Goal: Complete application form

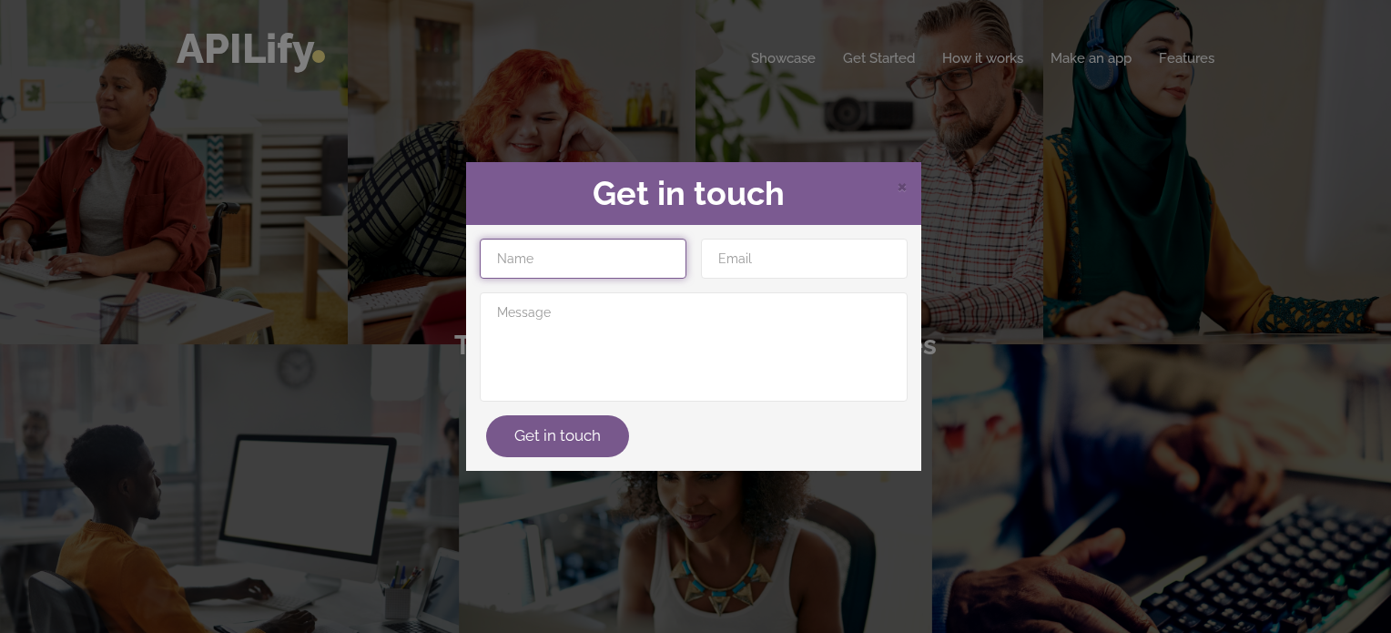
click at [623, 268] on input "text" at bounding box center [583, 258] width 207 height 40
type input "Pranav kumar"
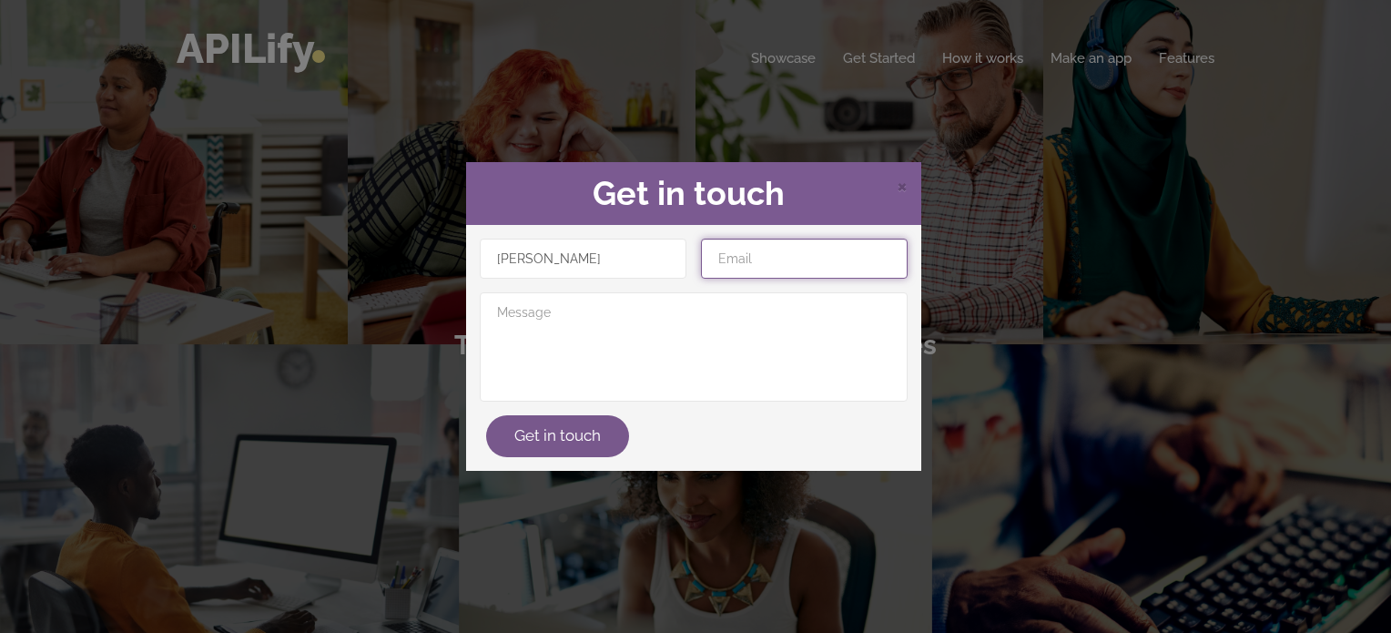
click at [788, 268] on input "email" at bounding box center [804, 258] width 207 height 40
type input "sharmapk.bang@gmail.com"
click at [1042, 272] on div "× Get in touch Pranav kumar sharmapk.bang@gmail.com Get in touch" at bounding box center [695, 316] width 1391 height 633
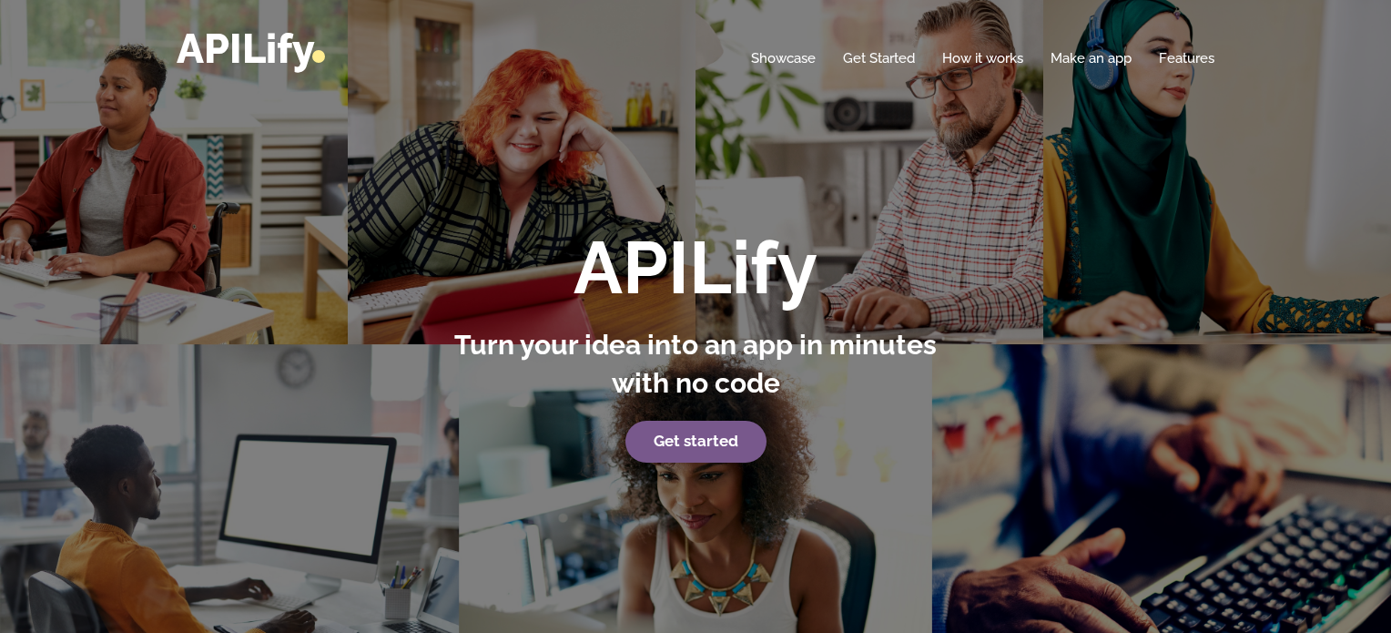
click at [554, 151] on div "APILify Turn your idea into an app in minutes with no code Get started" at bounding box center [695, 322] width 1391 height 644
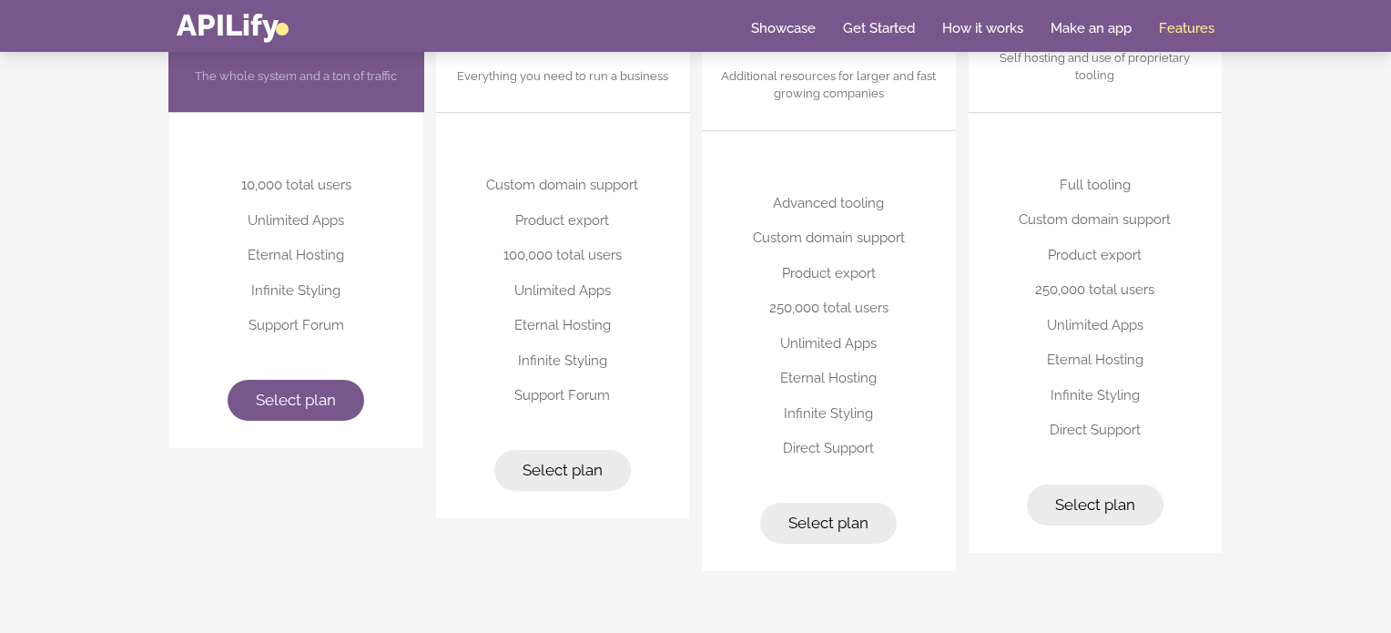
scroll to position [4633, 0]
click at [322, 400] on span "Select plan" at bounding box center [296, 399] width 80 height 18
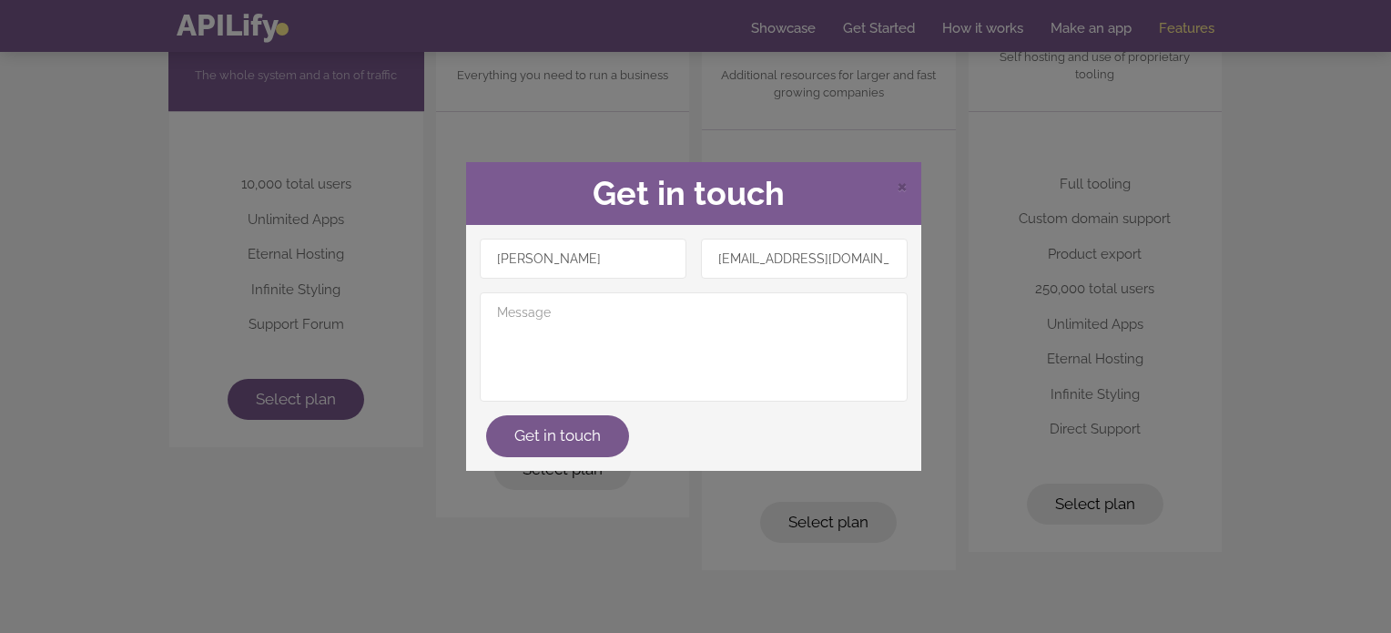
click at [299, 127] on div "× Get in touch Pranav kumar sharmapk.bang@gmail.com Get in touch" at bounding box center [695, 316] width 1391 height 633
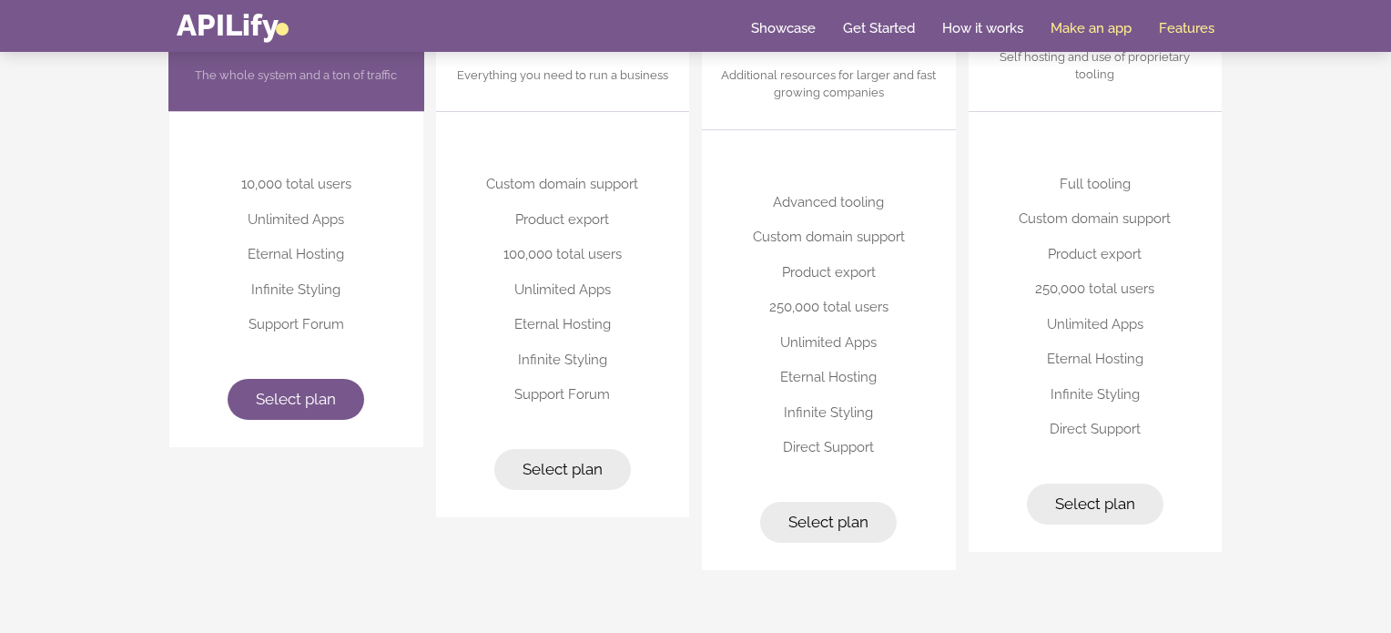
click at [1078, 29] on link "Make an app" at bounding box center [1090, 28] width 81 height 18
click at [1077, 26] on link "Make an app" at bounding box center [1090, 28] width 81 height 18
click at [861, 25] on link "Get Started" at bounding box center [879, 28] width 72 height 18
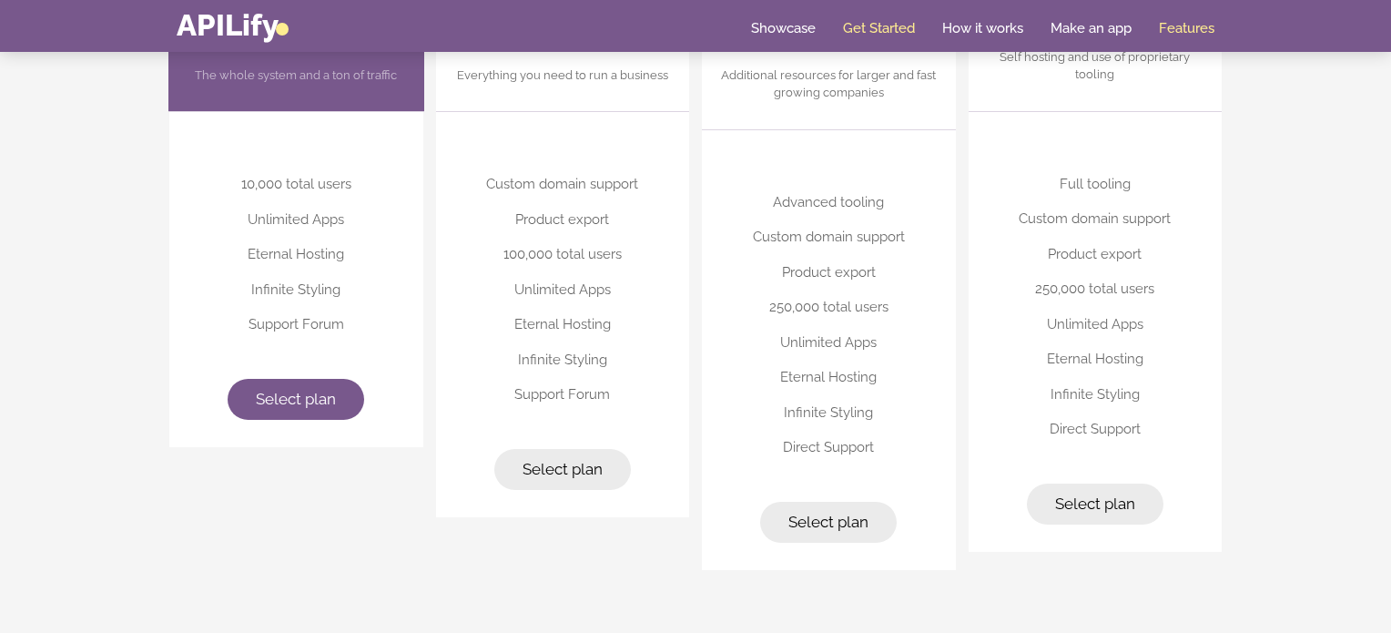
click at [861, 25] on link "Get Started" at bounding box center [879, 28] width 72 height 18
click at [238, 35] on link "APILify" at bounding box center [233, 24] width 112 height 35
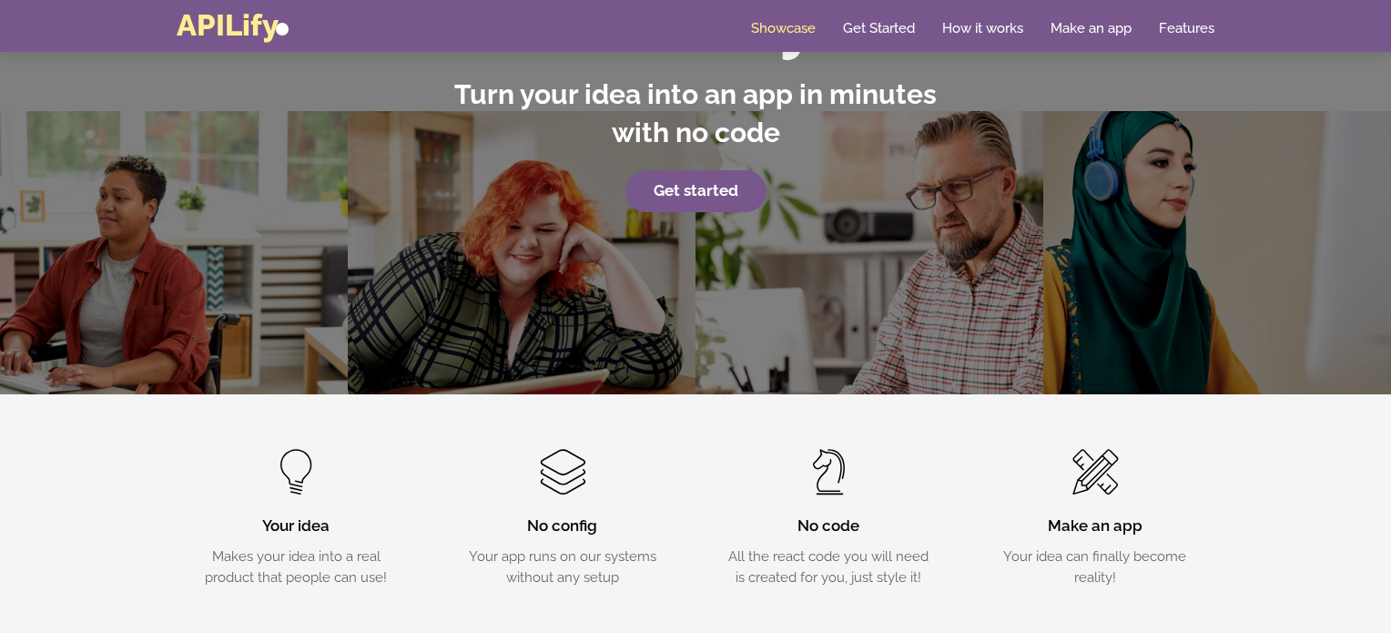
scroll to position [0, 0]
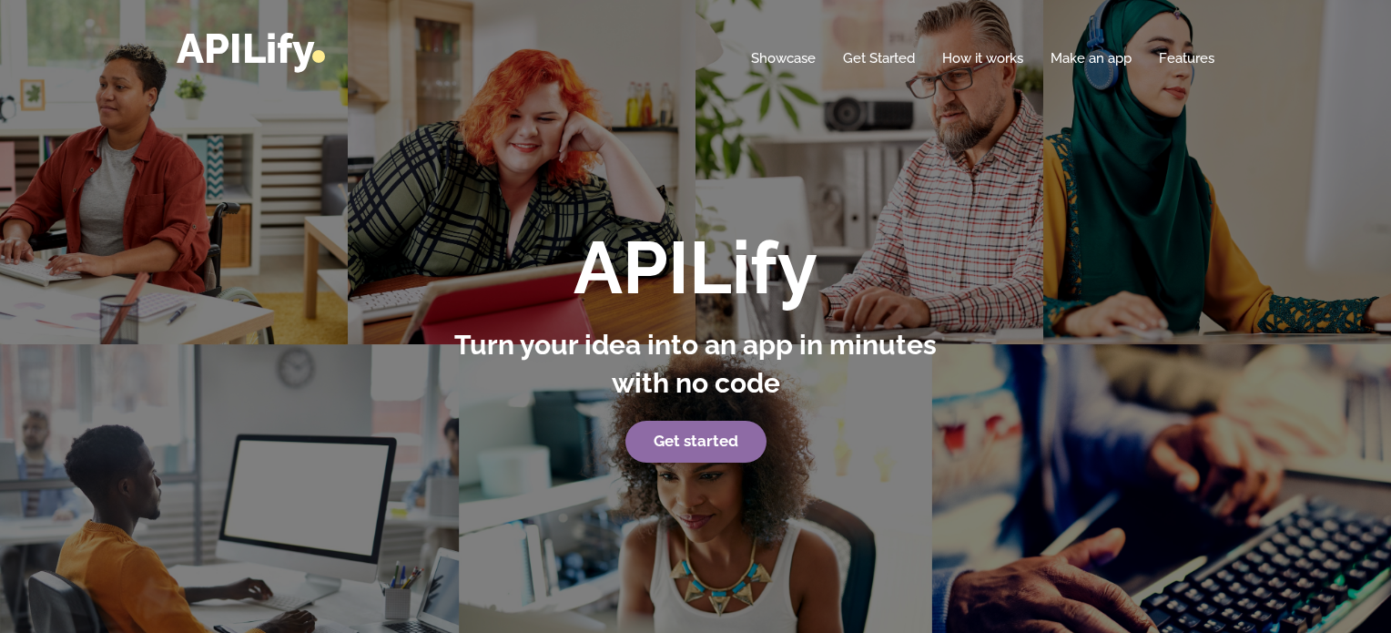
click at [714, 438] on strong "Get started" at bounding box center [695, 440] width 85 height 18
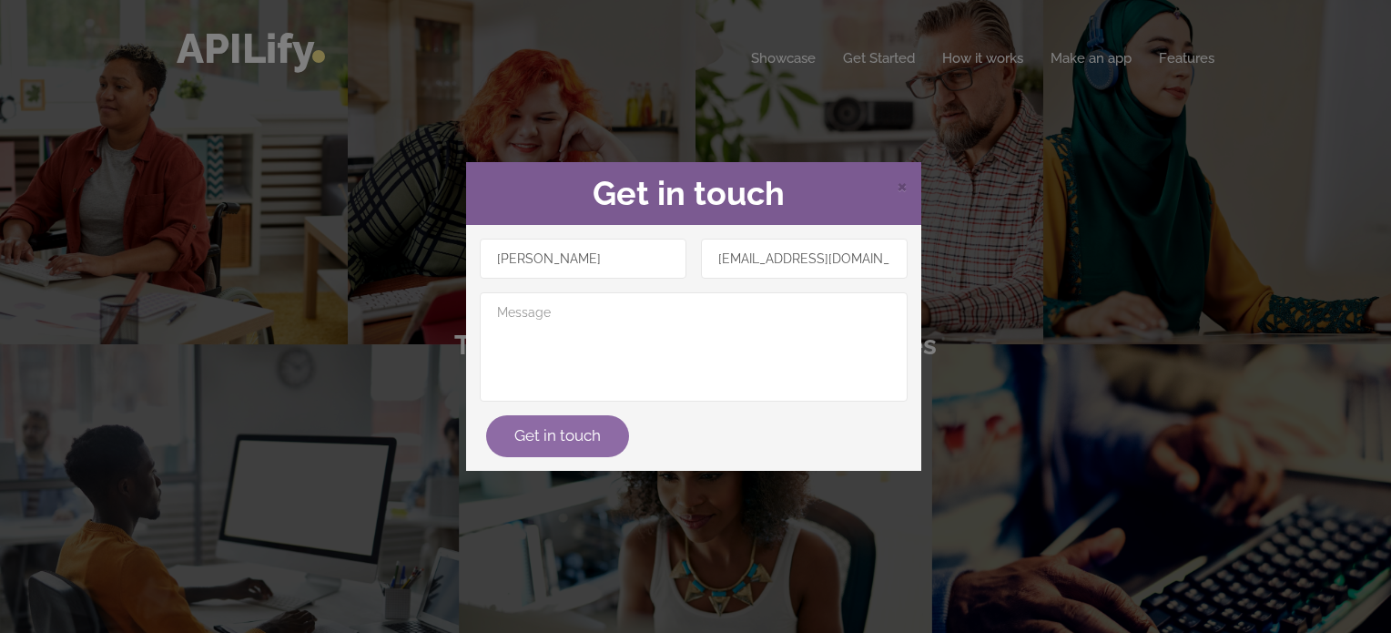
click at [599, 429] on button "Get in touch" at bounding box center [557, 436] width 143 height 42
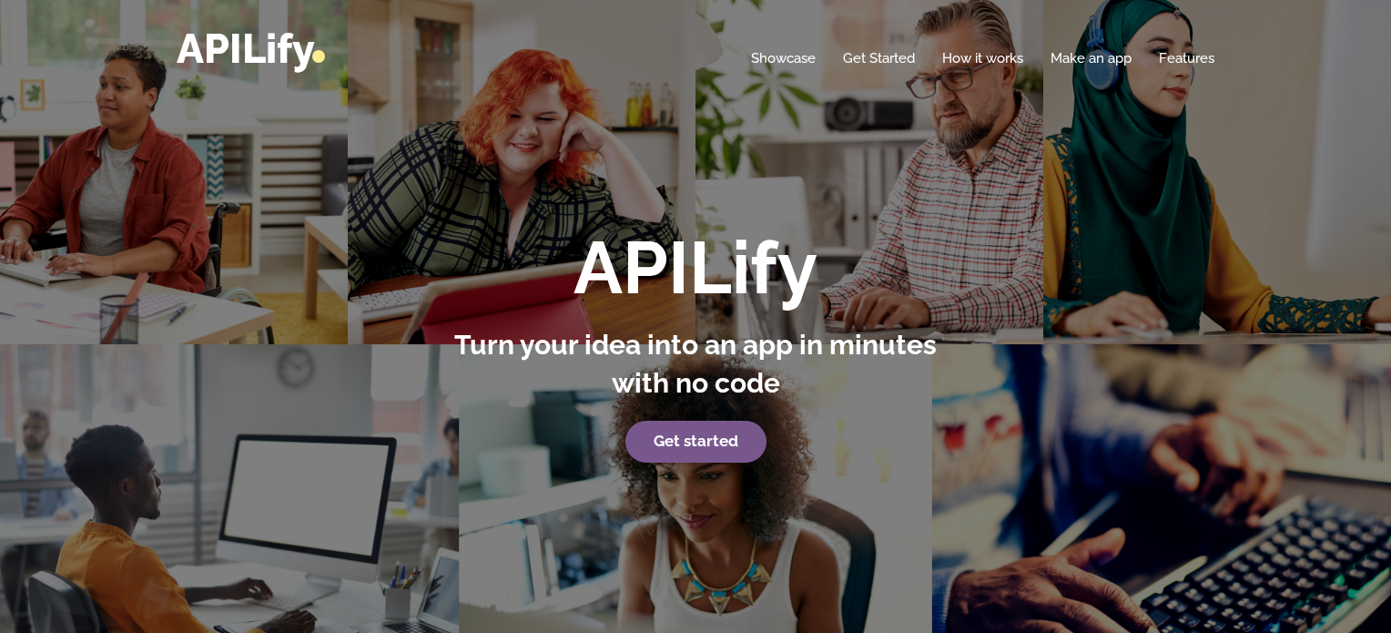
click at [998, 175] on div "APILify Turn your idea into an app in minutes with no code Get started" at bounding box center [695, 322] width 1391 height 644
